Goal: Task Accomplishment & Management: Manage account settings

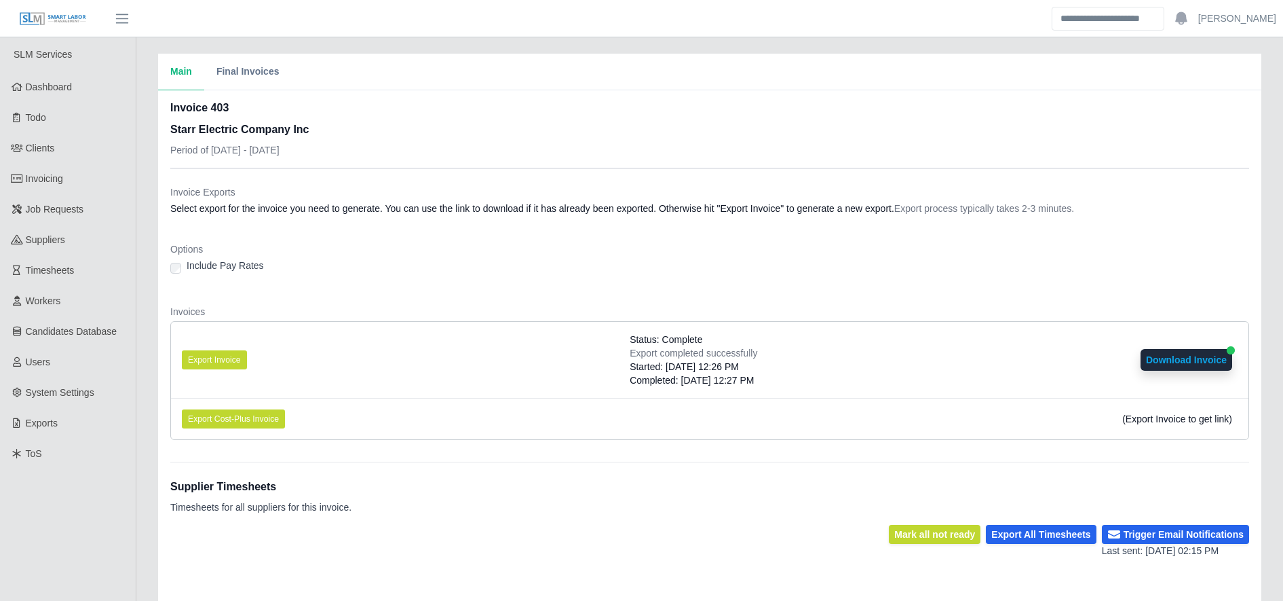
scroll to position [228, 0]
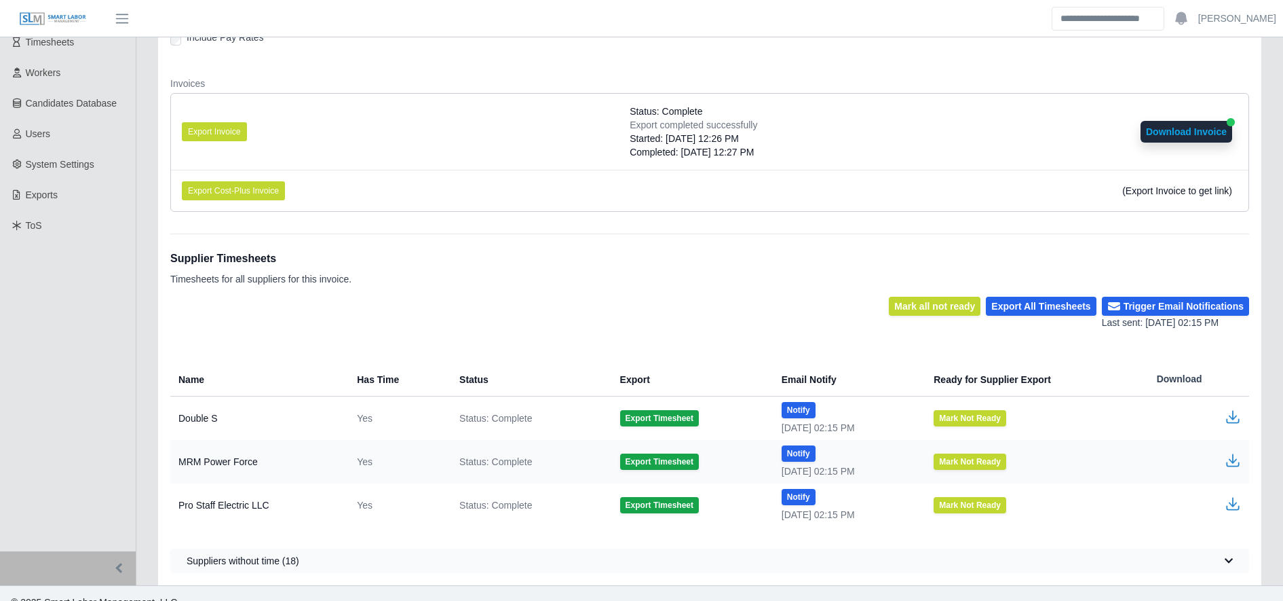
click at [653, 328] on div "Mark all not ready Export All Timesheets Trigger Email Notifications Last sent:…" at bounding box center [709, 313] width 1079 height 33
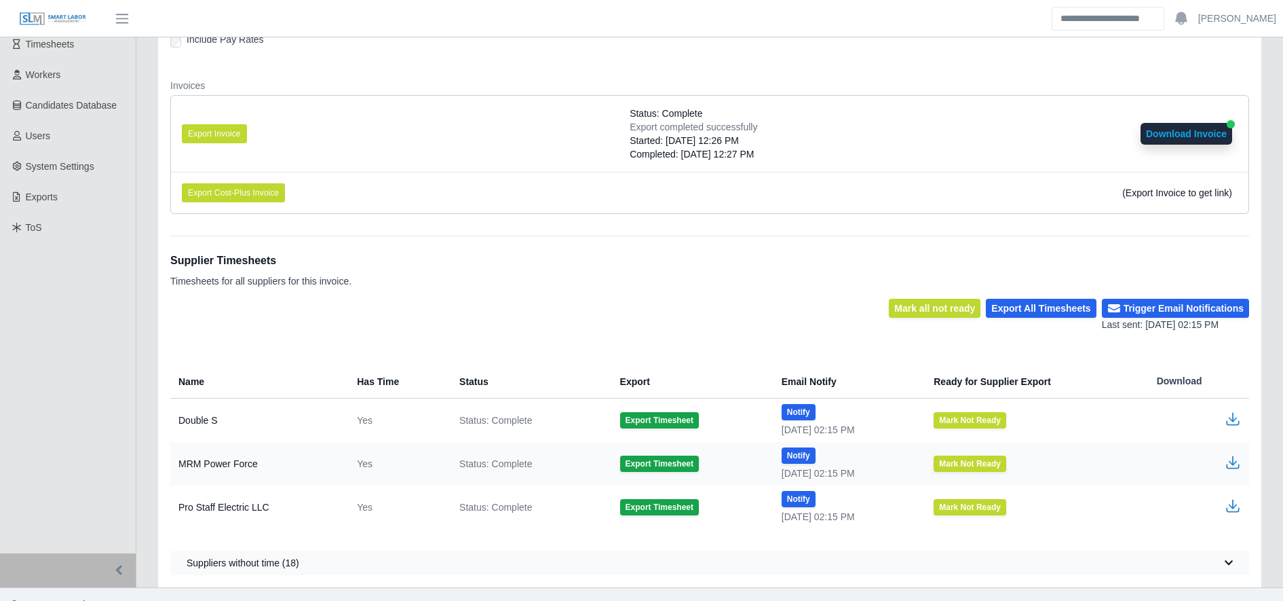
scroll to position [0, 0]
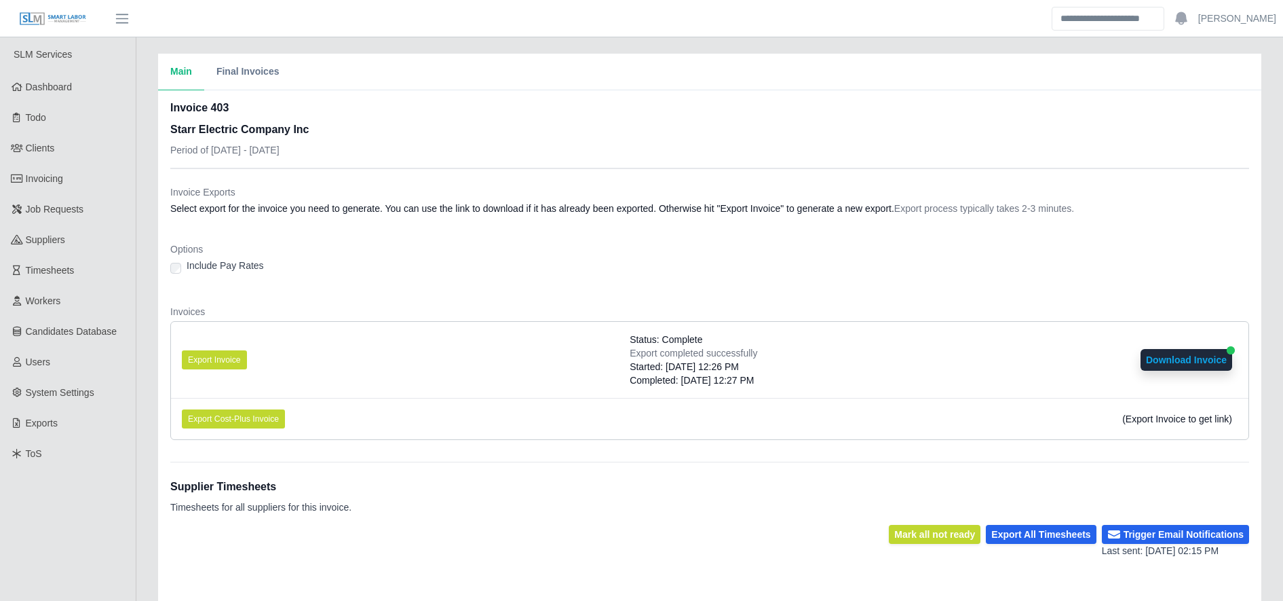
click at [1233, 415] on li "Export Cost-Plus Invoice (Export Invoice to get link)" at bounding box center [710, 418] width 1078 height 41
click at [1127, 402] on li "Export Cost-Plus Invoice (Export Invoice to get link)" at bounding box center [710, 418] width 1078 height 41
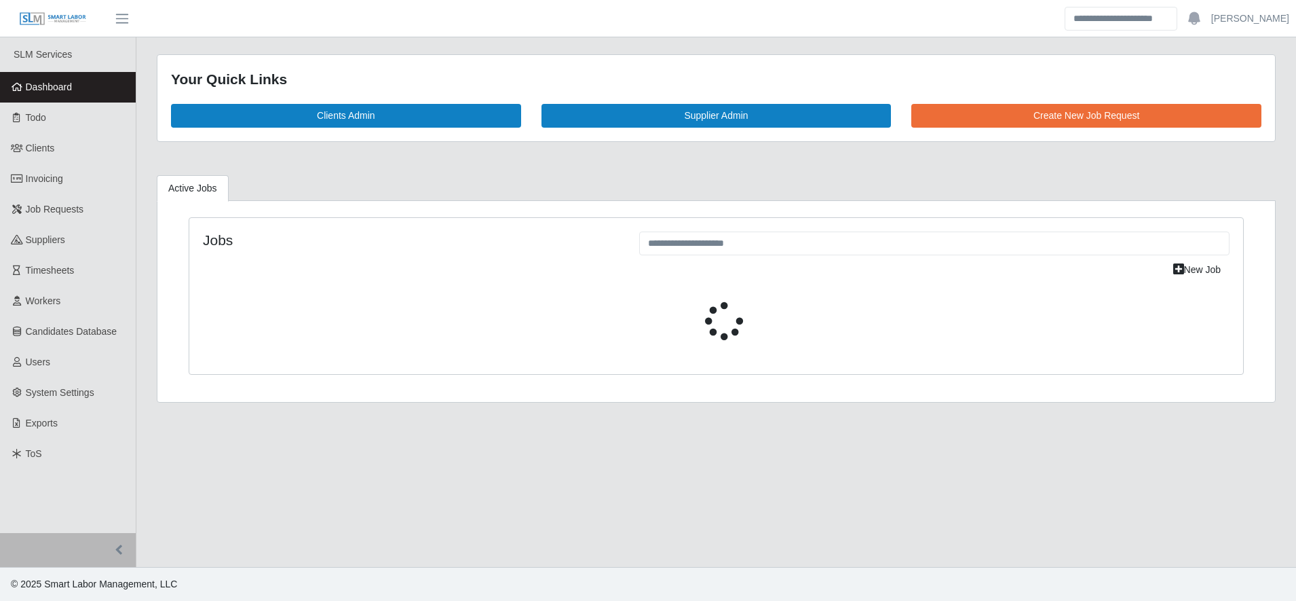
select select "****"
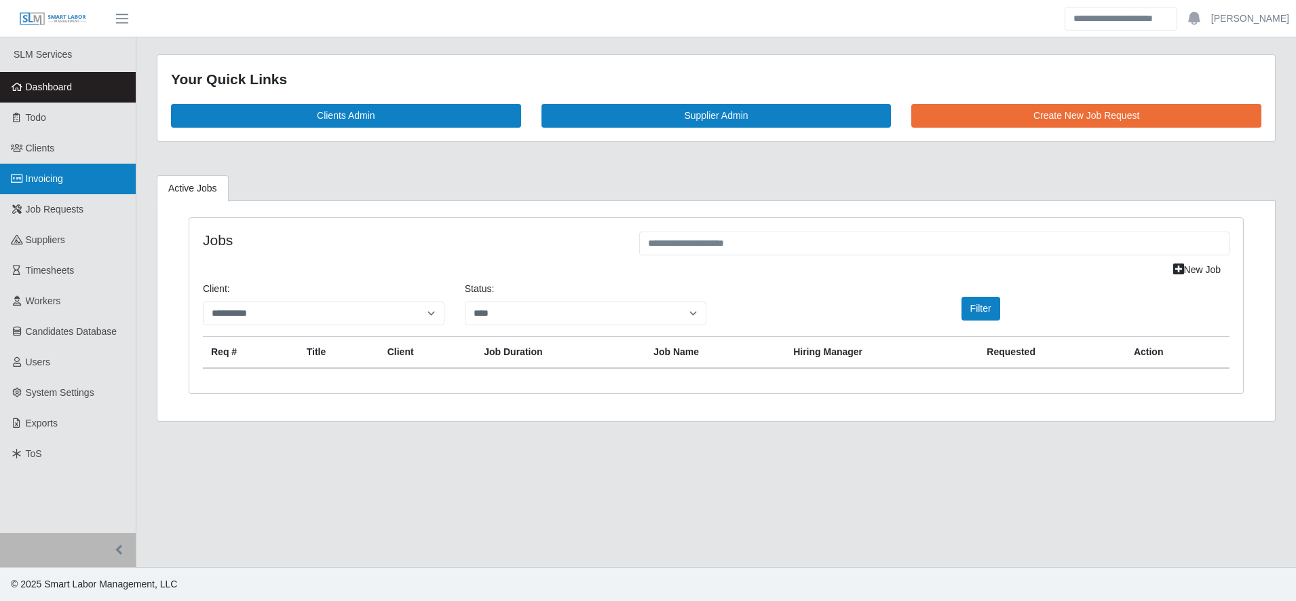
click at [100, 183] on link "Invoicing" at bounding box center [68, 179] width 136 height 31
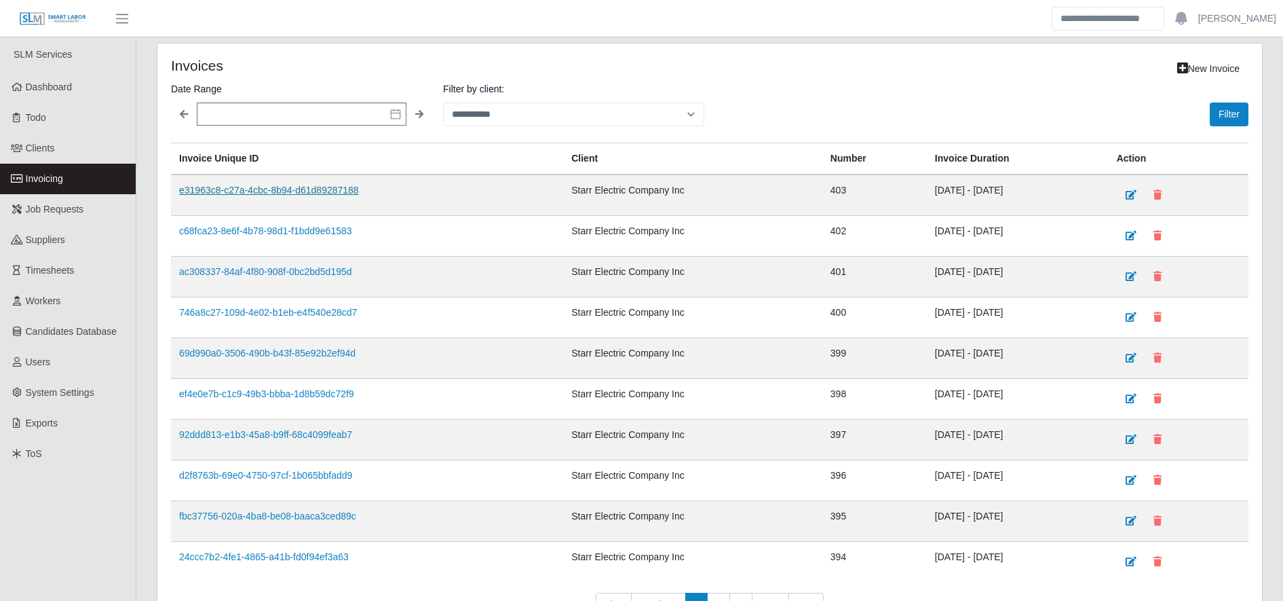
click at [295, 195] on link "e31963c8-c27a-4cbc-8b94-d61d89287188" at bounding box center [269, 190] width 180 height 11
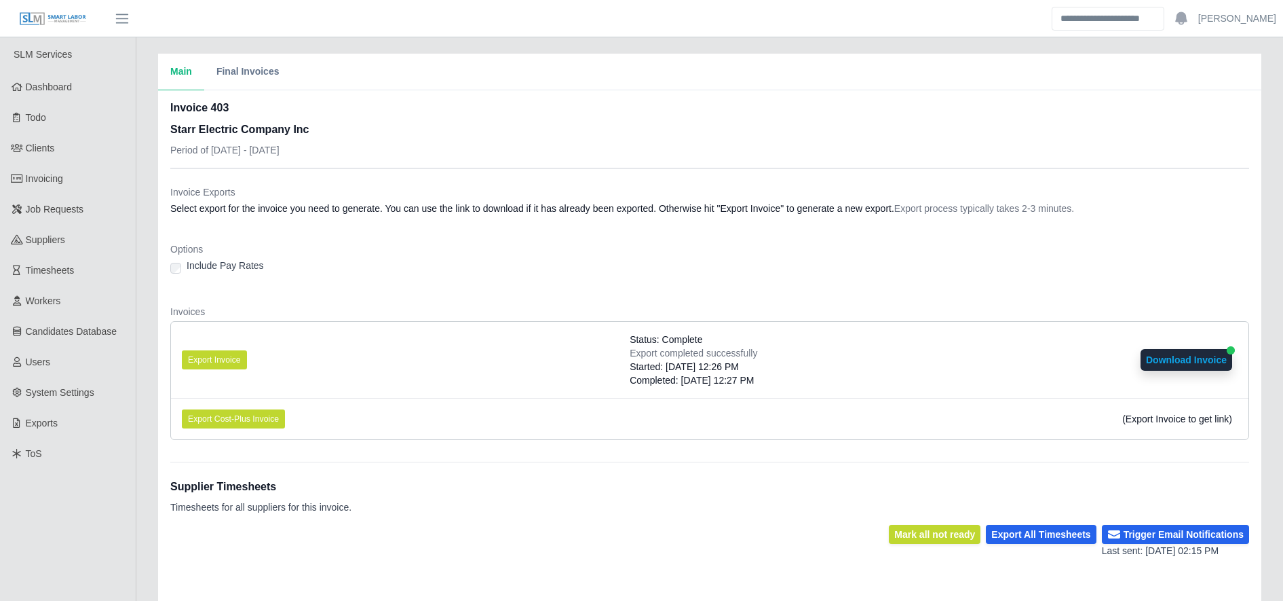
click at [1195, 361] on button "Download Invoice" at bounding box center [1187, 360] width 92 height 22
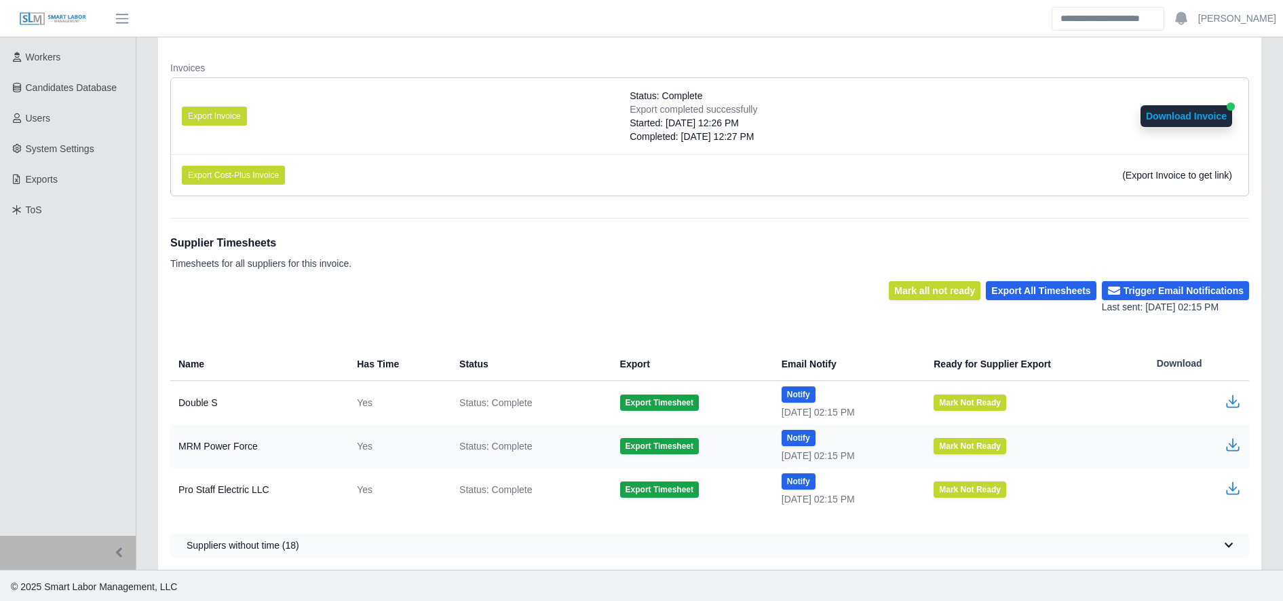
scroll to position [246, 0]
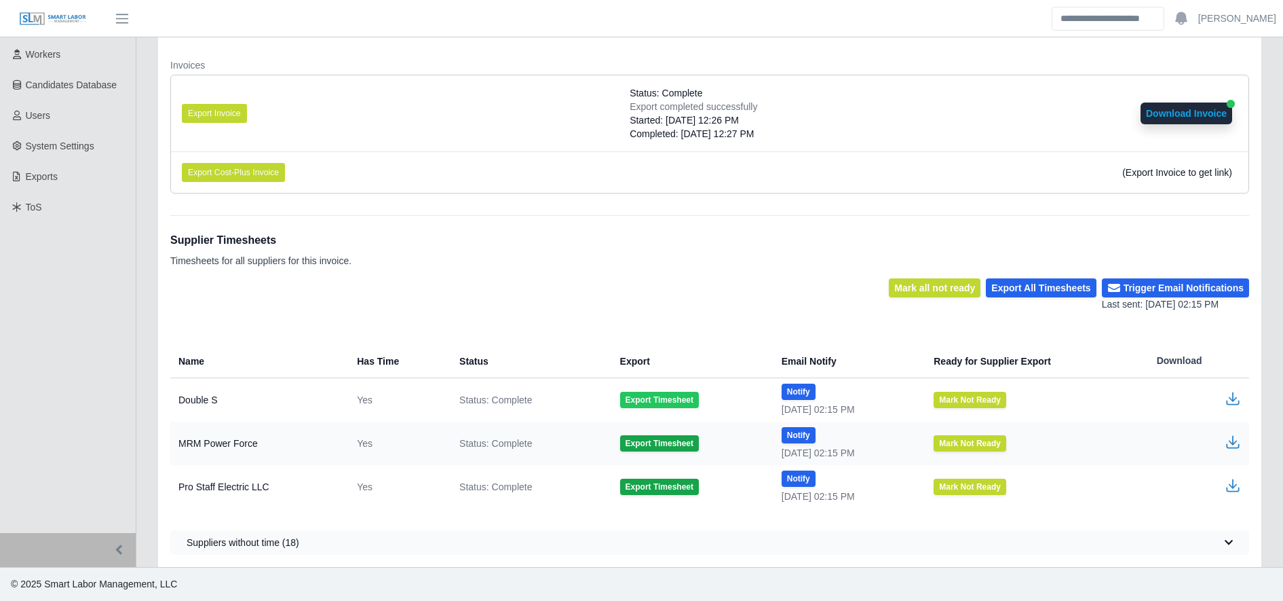
click at [671, 404] on button "Export Timesheet" at bounding box center [659, 400] width 79 height 16
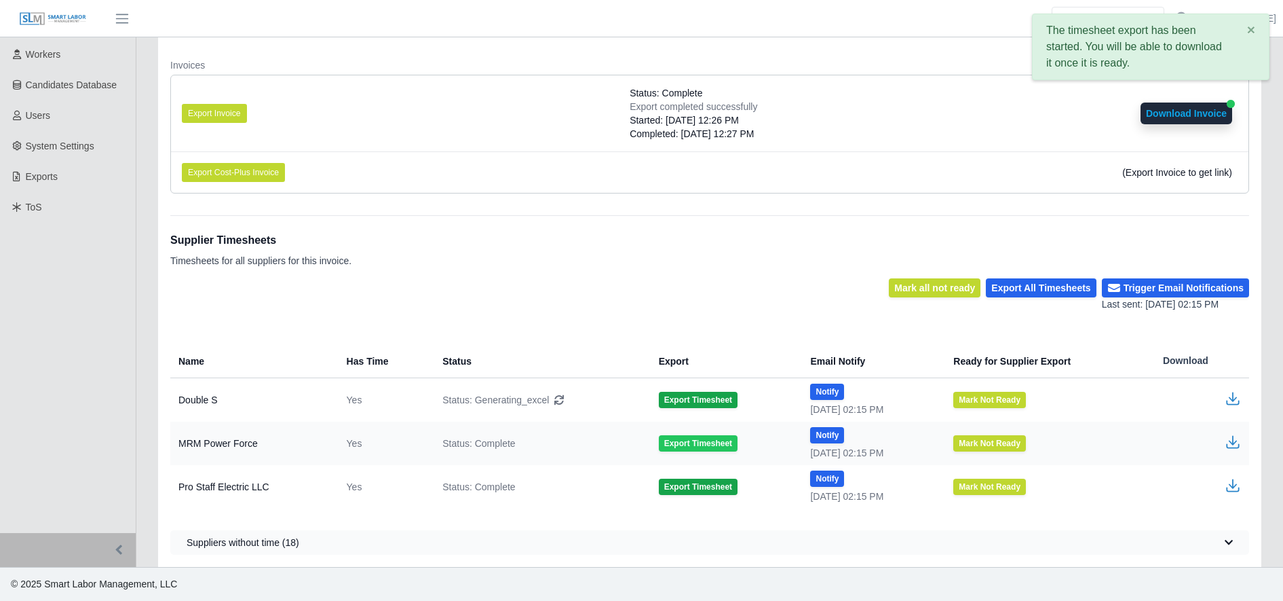
click at [664, 438] on button "Export Timesheet" at bounding box center [698, 443] width 79 height 16
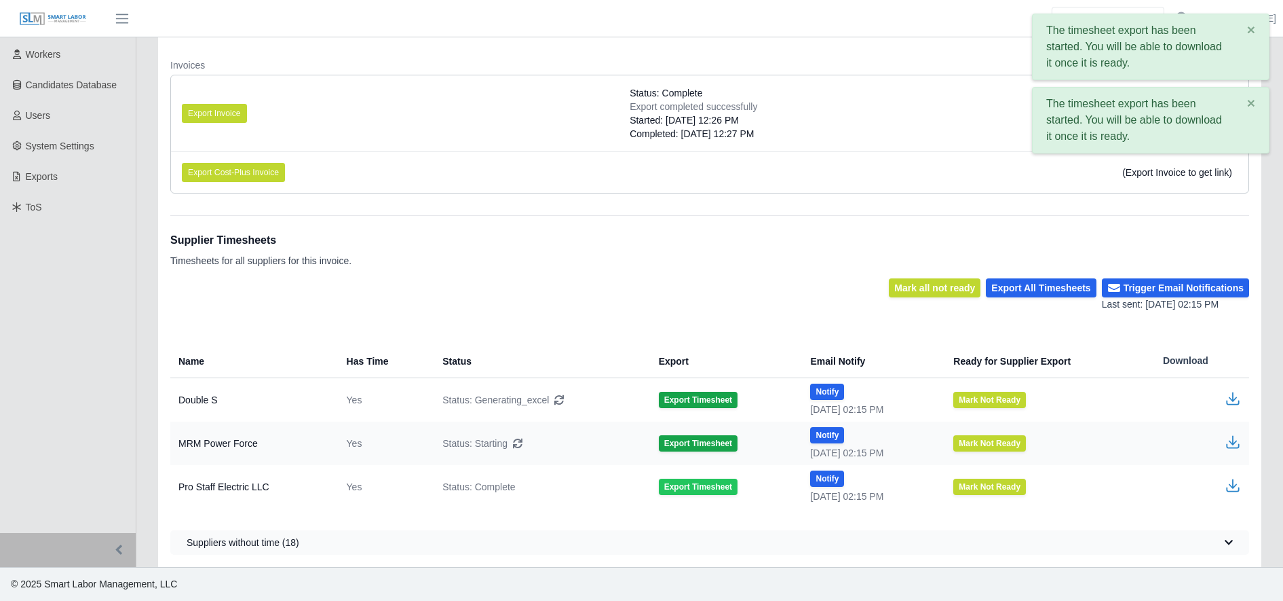
click at [680, 485] on button "Export Timesheet" at bounding box center [698, 486] width 79 height 16
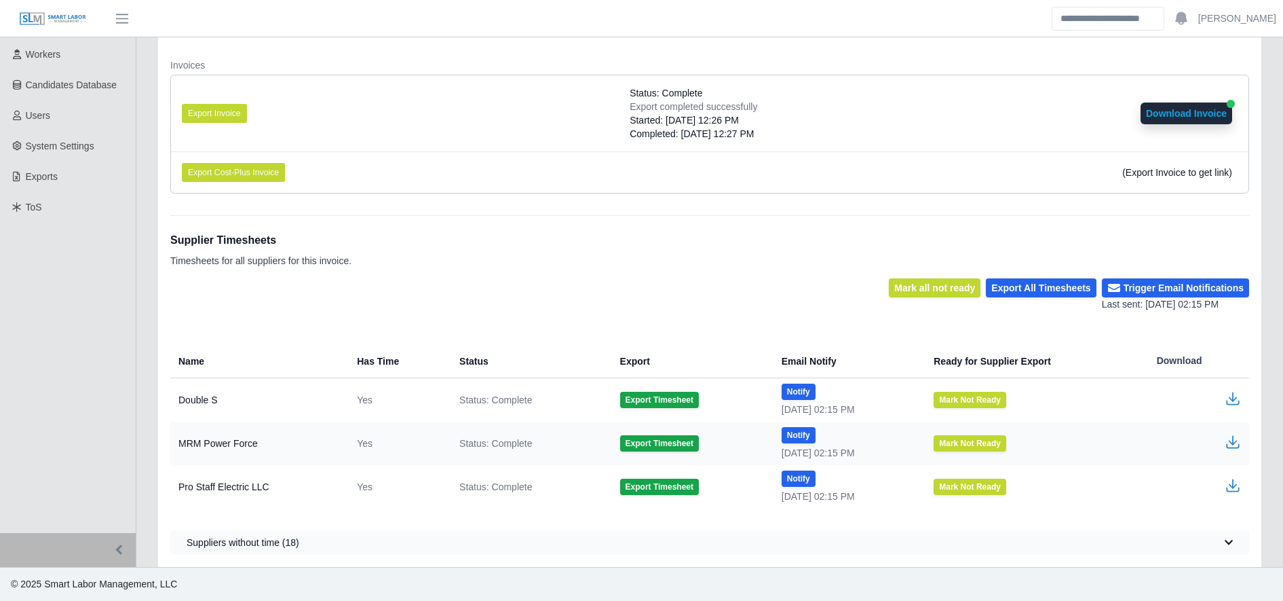
click at [1231, 482] on icon "button" at bounding box center [1233, 485] width 16 height 16
click at [1235, 445] on icon "button" at bounding box center [1233, 442] width 16 height 16
click at [1234, 397] on icon "button" at bounding box center [1233, 398] width 16 height 16
click at [43, 62] on link "Workers" at bounding box center [68, 54] width 136 height 31
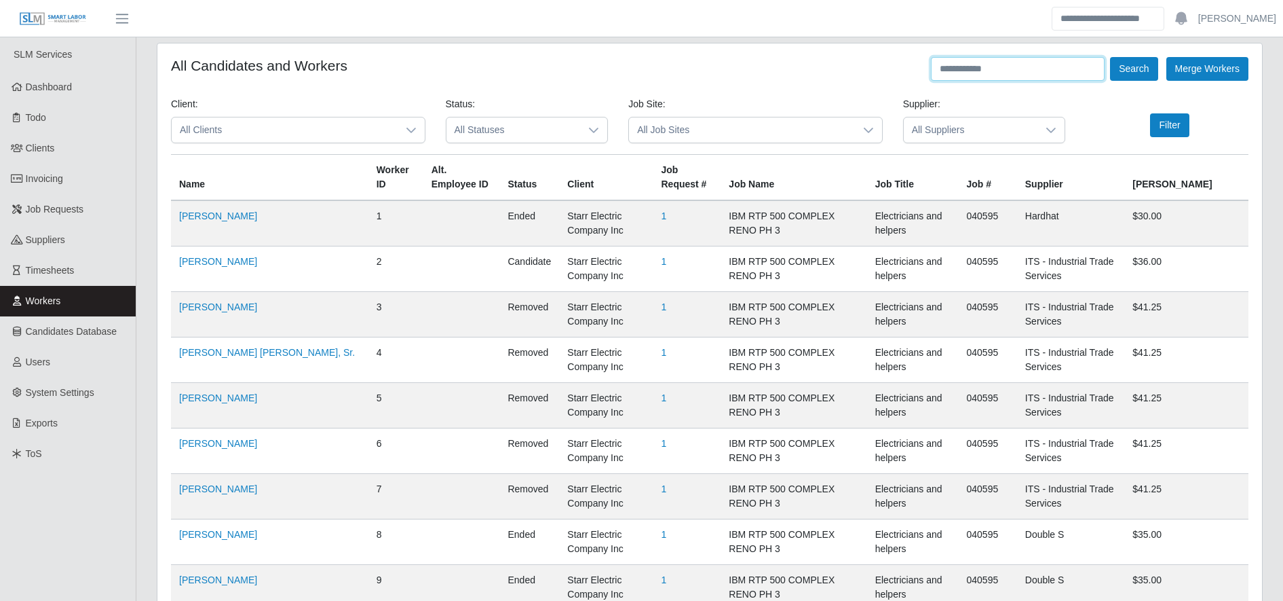
click at [1038, 77] on input "text" at bounding box center [1018, 69] width 174 height 24
type input "*****"
click at [1141, 77] on button "Search" at bounding box center [1134, 69] width 48 height 24
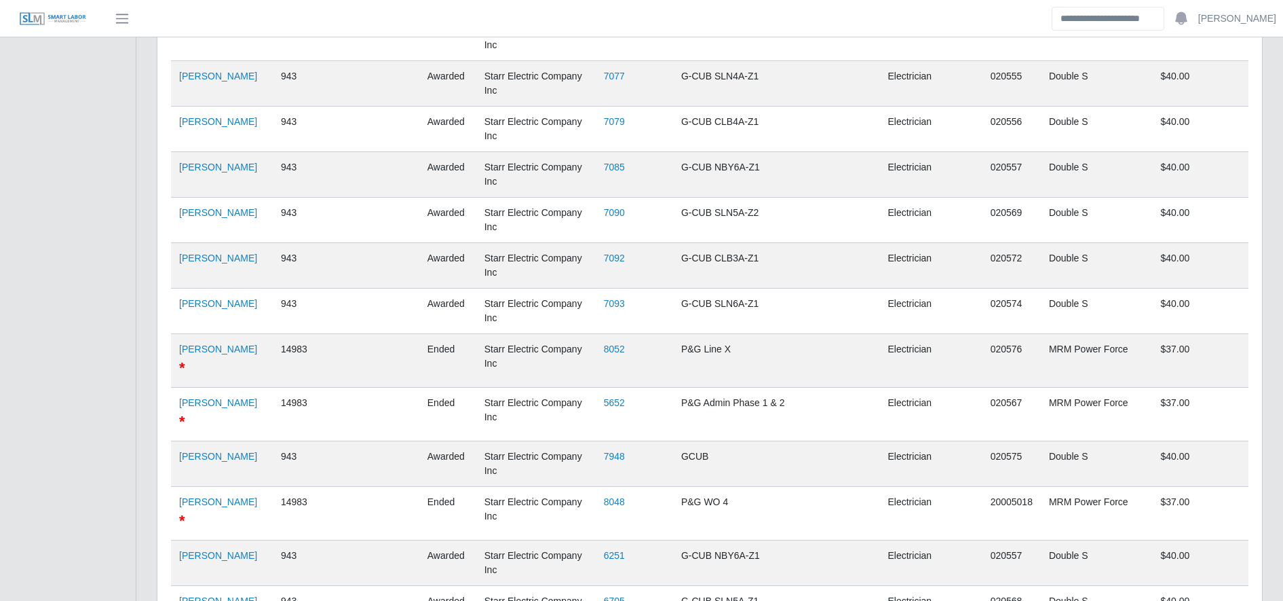
scroll to position [1674, 0]
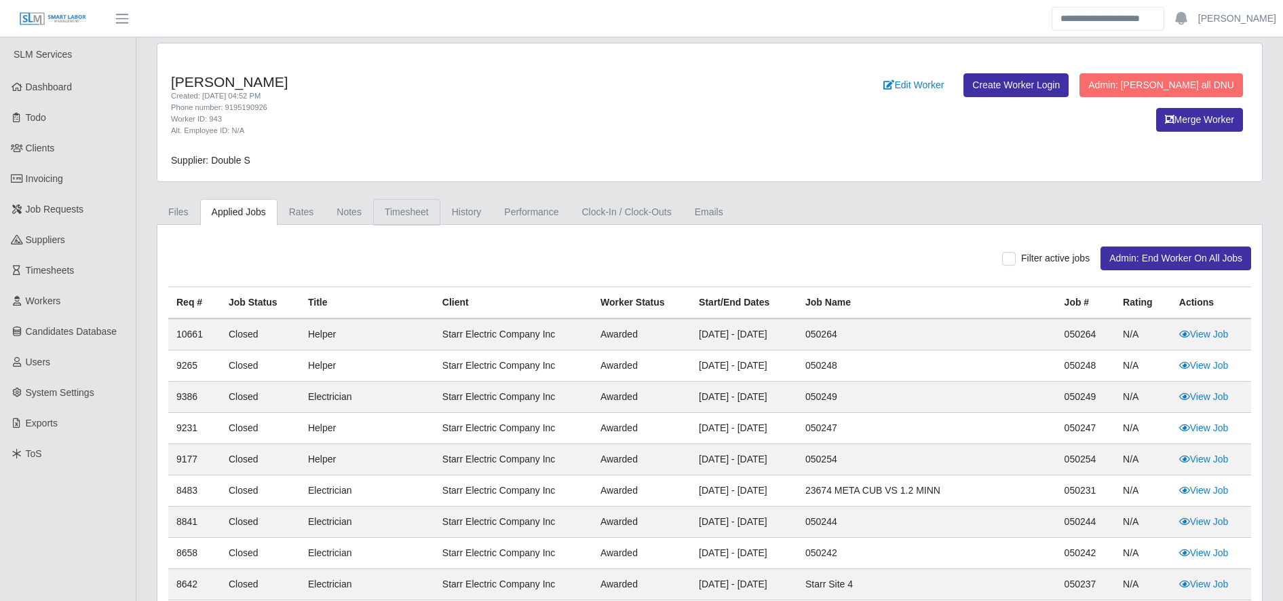
click at [422, 202] on link "Timesheet" at bounding box center [406, 212] width 67 height 26
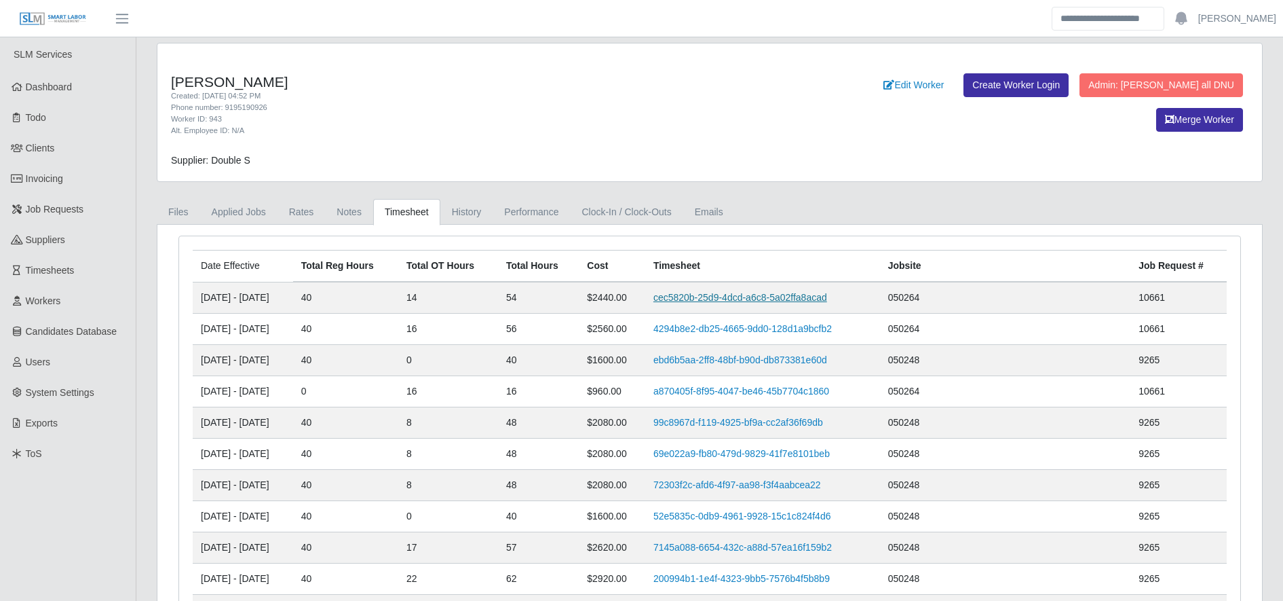
click at [733, 299] on link "cec5820b-25d9-4dcd-a6c8-5a02ffa8acad" at bounding box center [741, 297] width 174 height 11
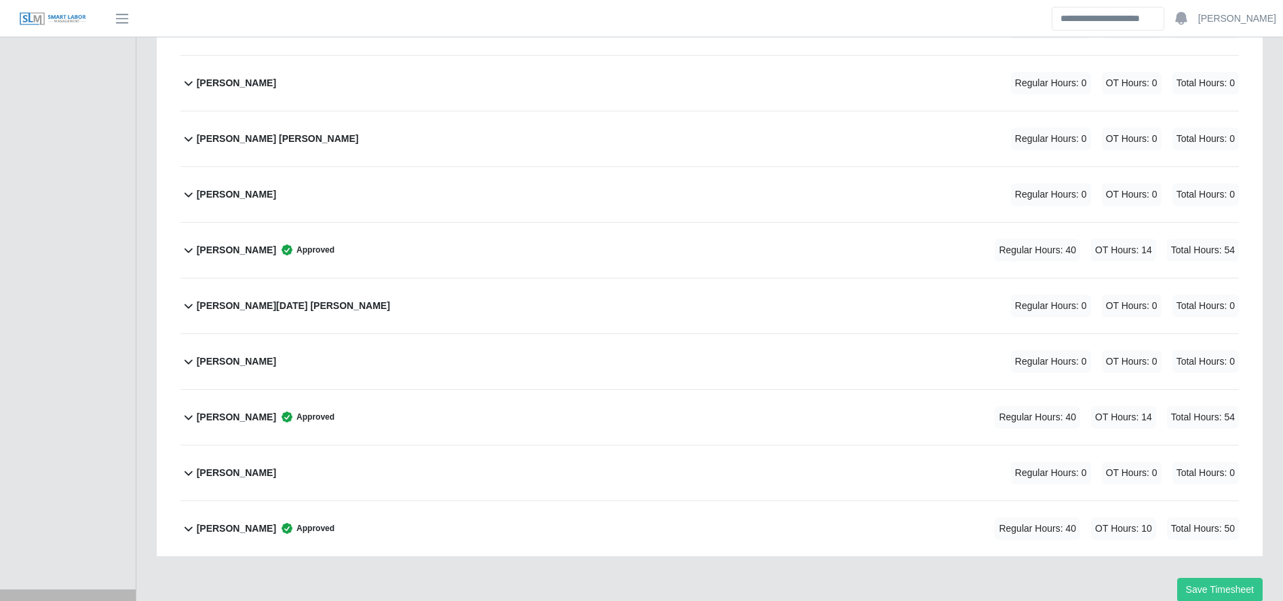
scroll to position [1903, 0]
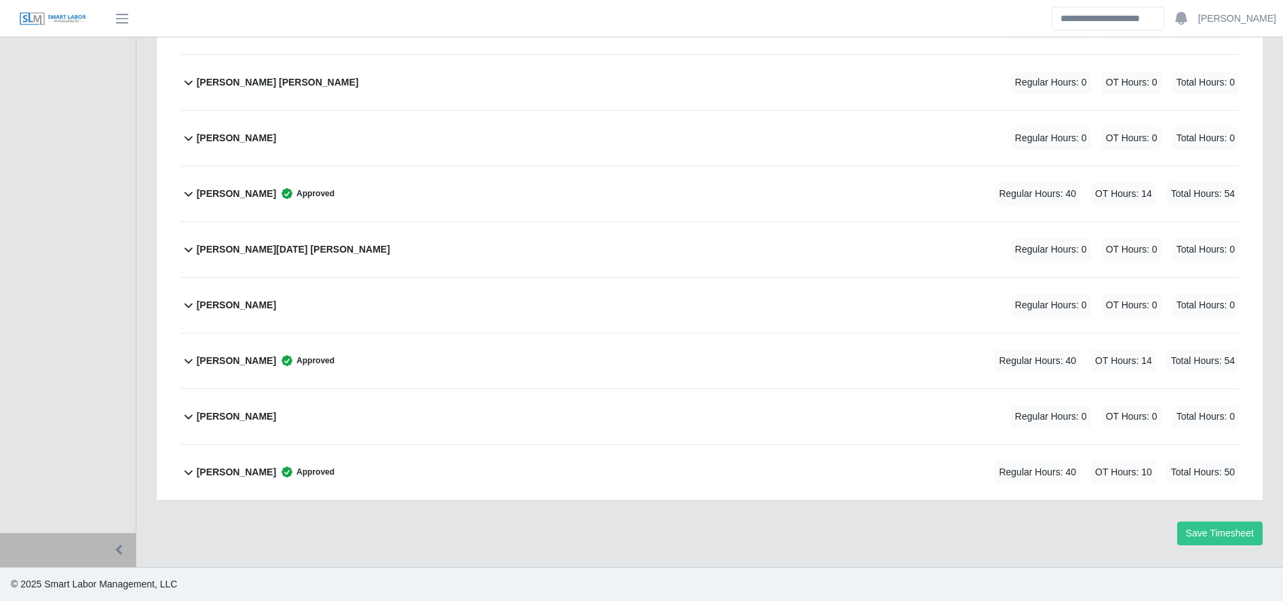
click at [321, 200] on span "Approved" at bounding box center [305, 194] width 58 height 14
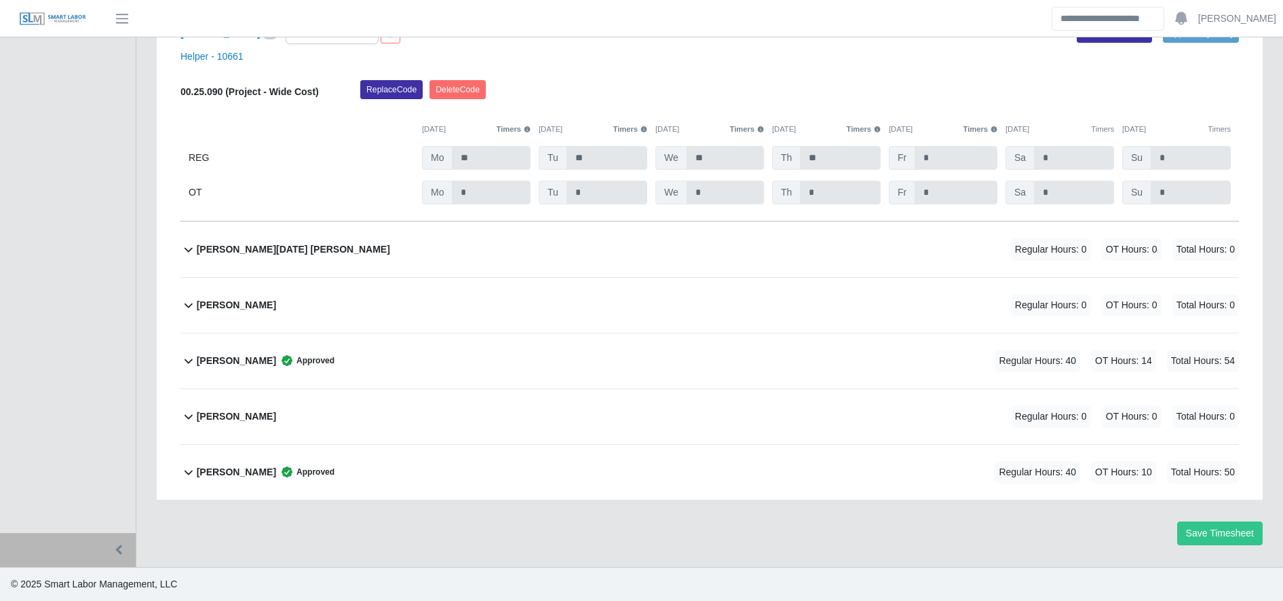
scroll to position [2003, 0]
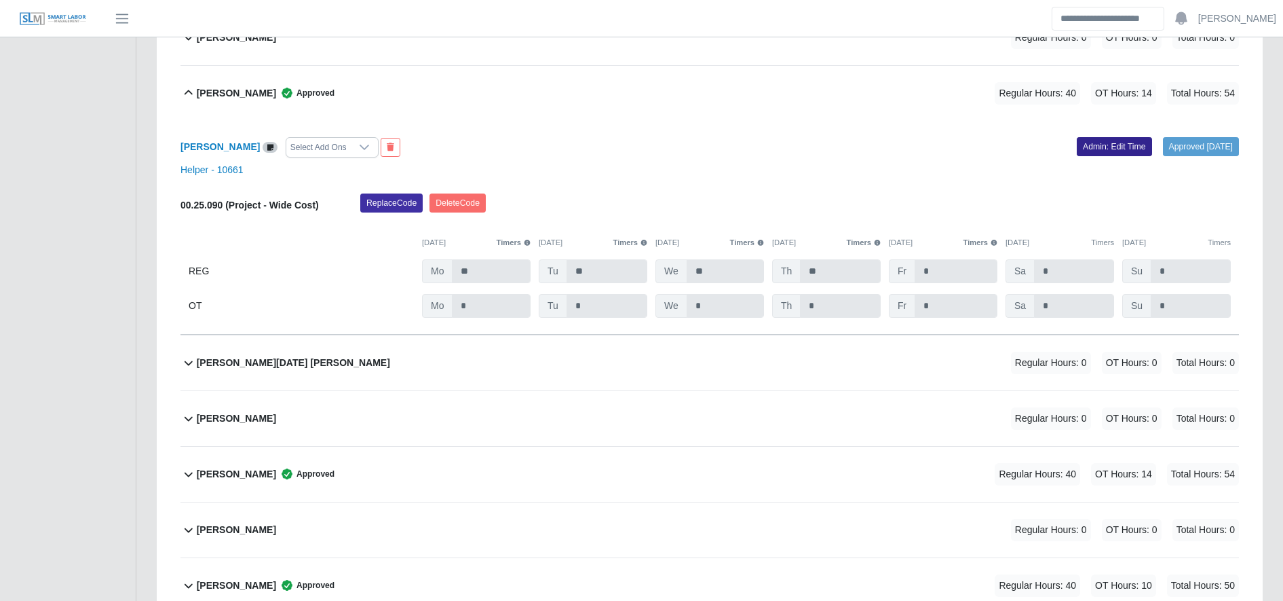
click at [1092, 153] on link "Admin: Edit Time" at bounding box center [1114, 146] width 75 height 19
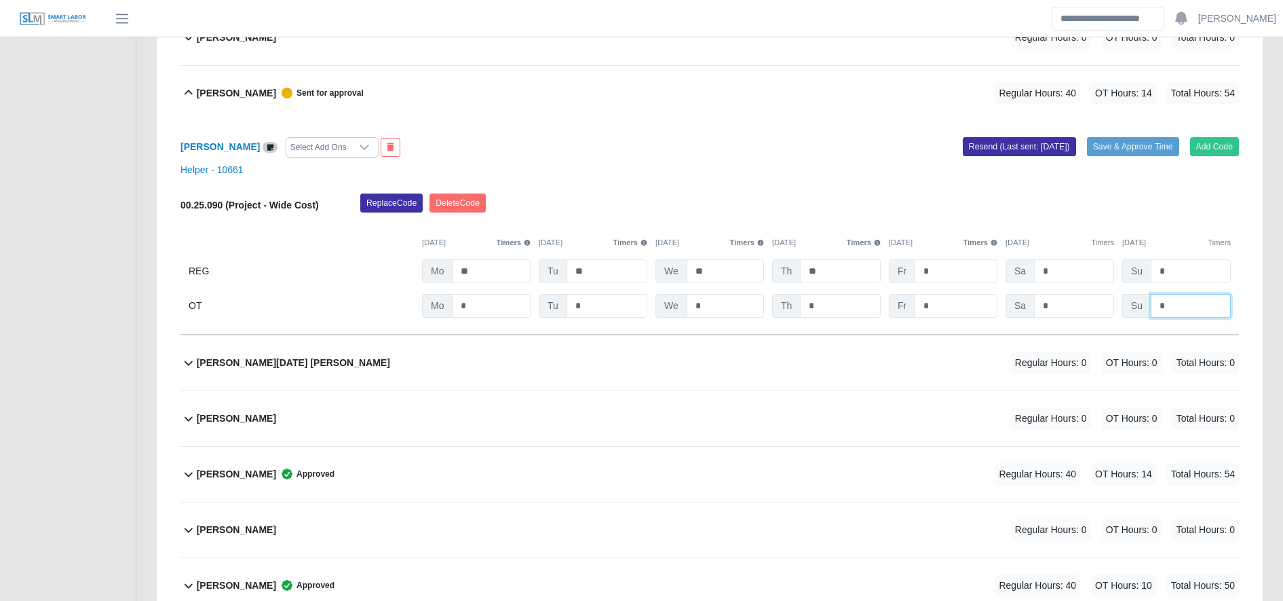
click at [0, 0] on input "*" at bounding box center [0, 0] width 0 height 0
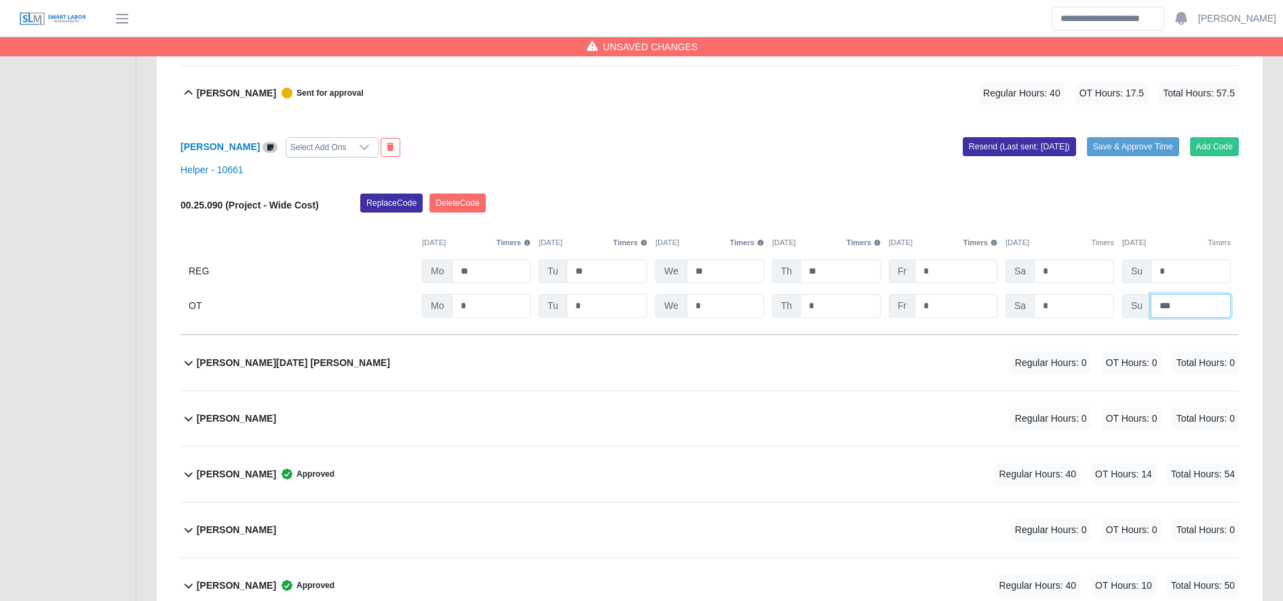
type input "***"
click at [1107, 197] on div "Replace Code Delete Code" at bounding box center [799, 206] width 899 height 27
drag, startPoint x: 1048, startPoint y: 166, endPoint x: 1042, endPoint y: 162, distance: 7.3
click at [1042, 162] on div "Osman Granado Reyes Select Add Ons Add Code Save & Approve Time Resend (Last se…" at bounding box center [710, 228] width 1059 height 214
click at [1028, 151] on button "Resend (Last sent: 08/18/2025)" at bounding box center [1019, 146] width 113 height 19
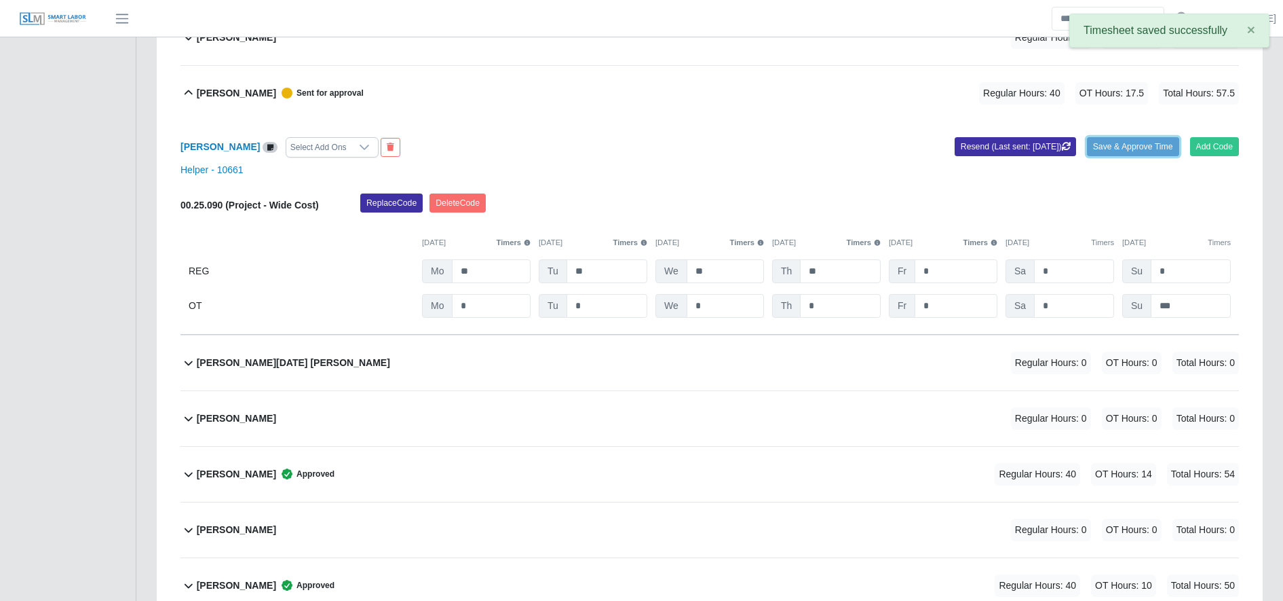
click at [1127, 153] on button "Save & Approve Time" at bounding box center [1133, 146] width 92 height 19
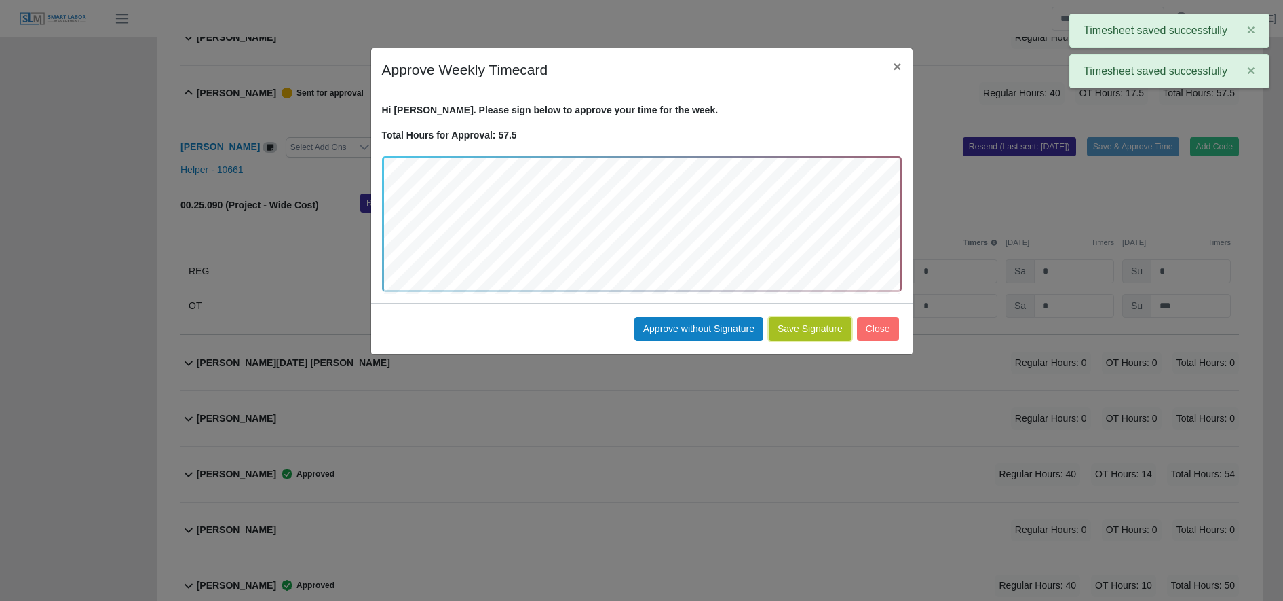
click at [795, 336] on button "Save Signature" at bounding box center [810, 329] width 83 height 24
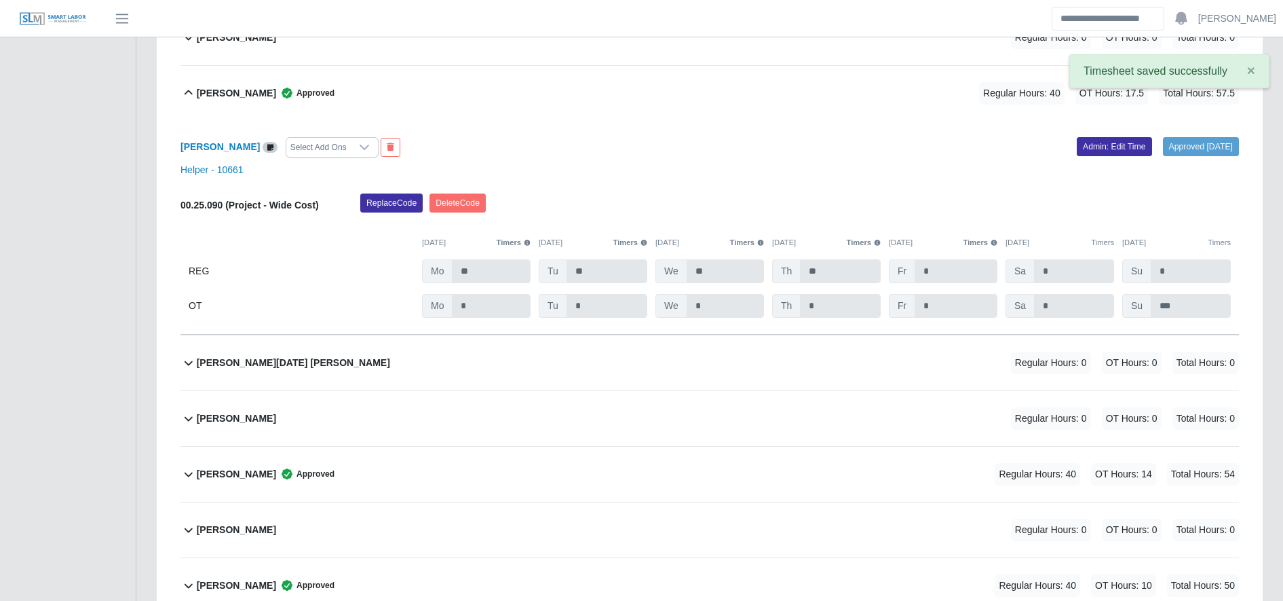
click at [249, 102] on div "Osman Granado Reyes Approved" at bounding box center [266, 93] width 138 height 22
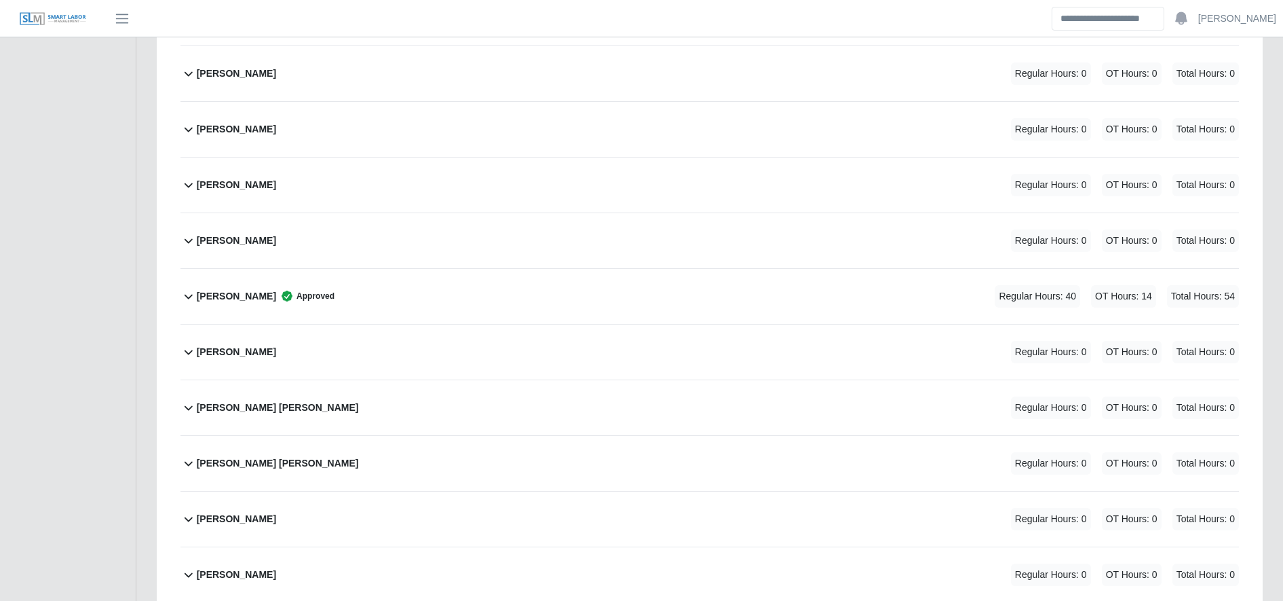
scroll to position [1294, 0]
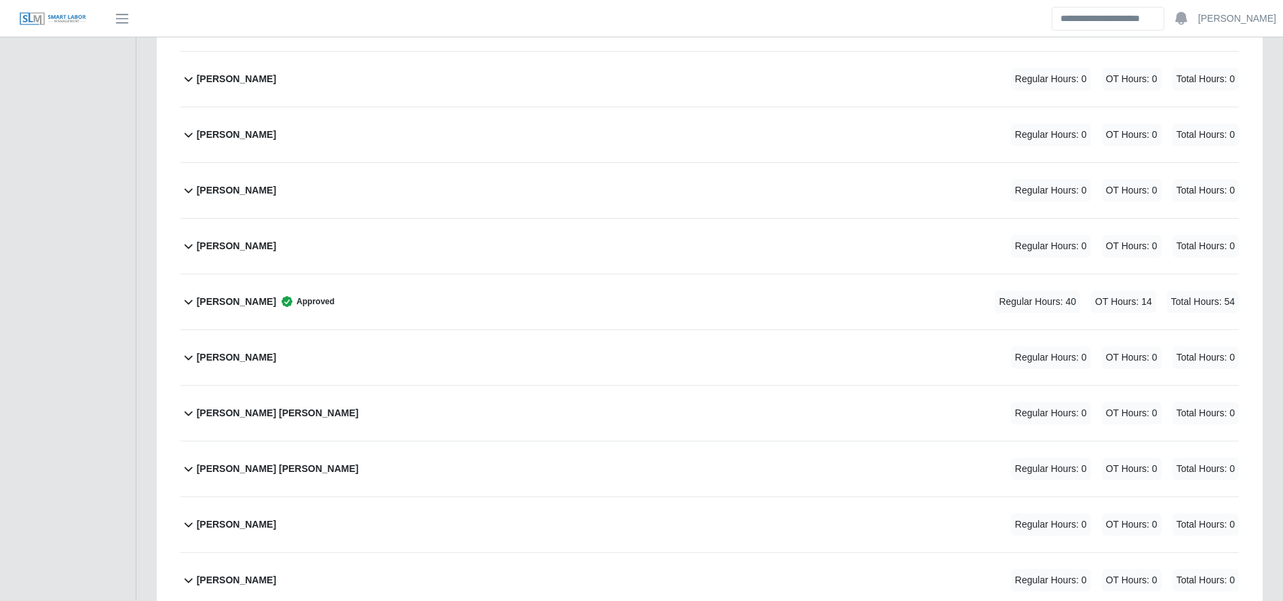
click at [440, 137] on div "Jose Montenegro Regular Hours: 0 OT Hours: 0 Total Hours: 0" at bounding box center [718, 134] width 1042 height 55
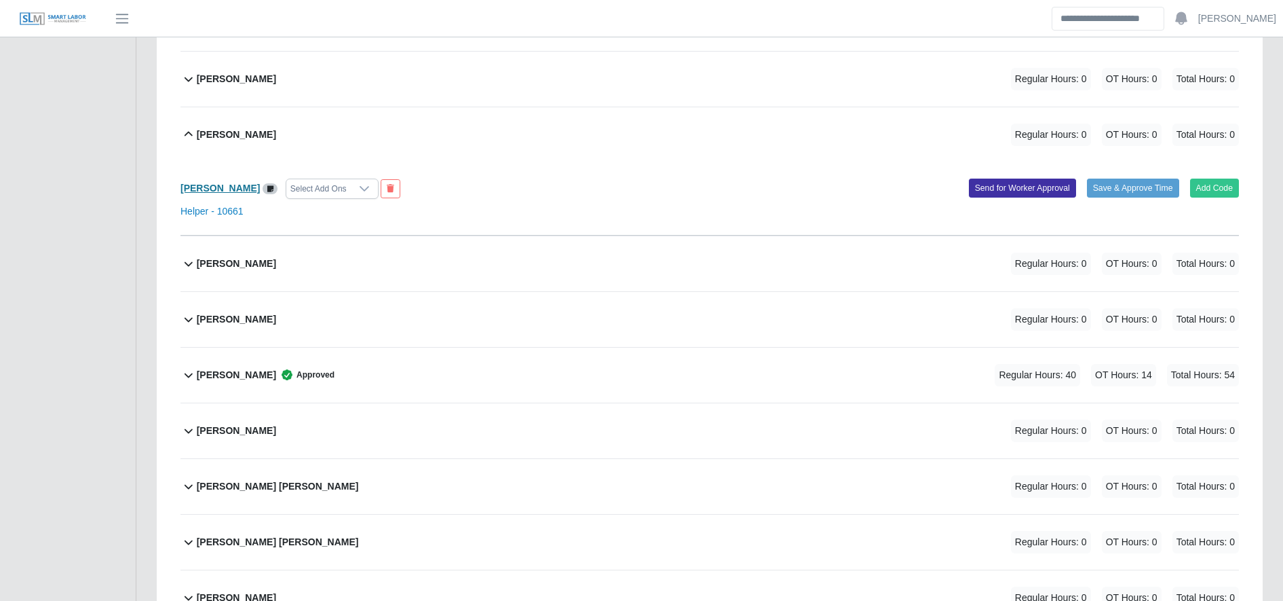
click at [212, 185] on b "Jose Montenegro" at bounding box center [220, 188] width 79 height 11
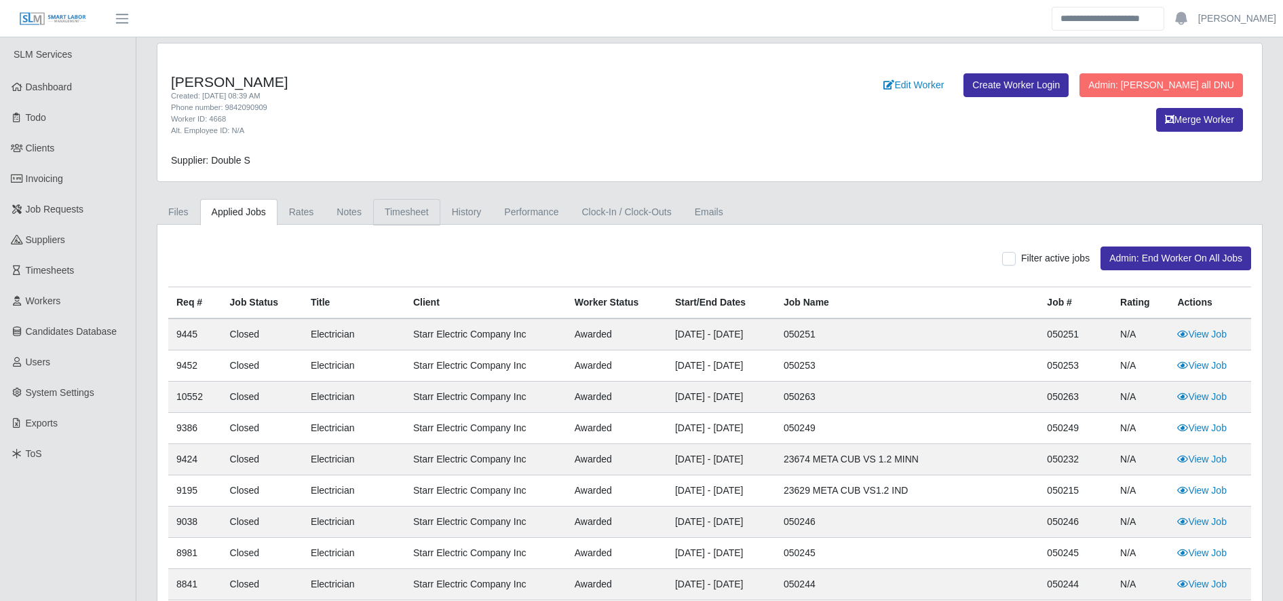
click at [395, 202] on link "Timesheet" at bounding box center [406, 212] width 67 height 26
